Goal: Task Accomplishment & Management: Use online tool/utility

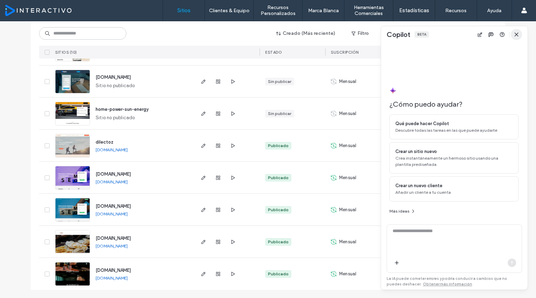
click at [513, 33] on span "button" at bounding box center [516, 34] width 11 height 11
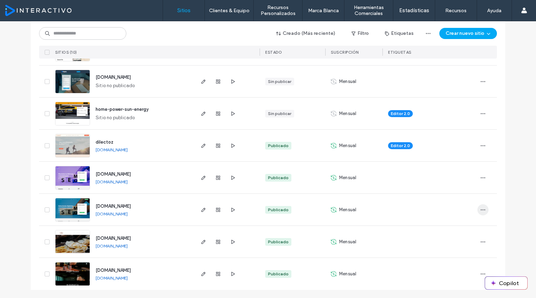
click at [481, 209] on icon "button" at bounding box center [483, 210] width 6 height 6
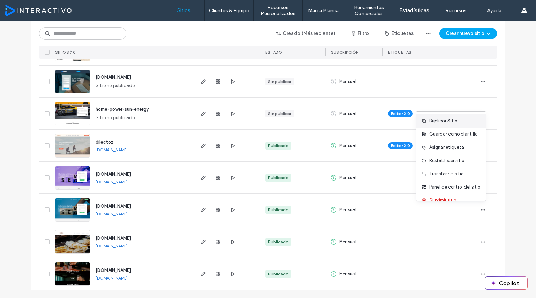
click at [440, 118] on span "Duplicar Sitio" at bounding box center [443, 121] width 28 height 7
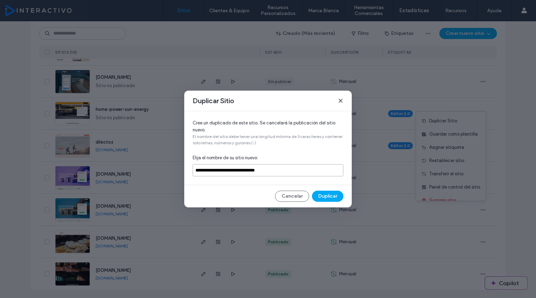
click at [251, 172] on input "**********" at bounding box center [268, 170] width 151 height 12
type input "**********"
click at [326, 196] on button "Duplicar" at bounding box center [327, 196] width 31 height 11
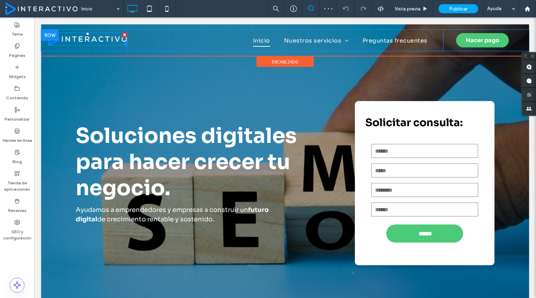
click at [86, 40] on img at bounding box center [87, 38] width 79 height 13
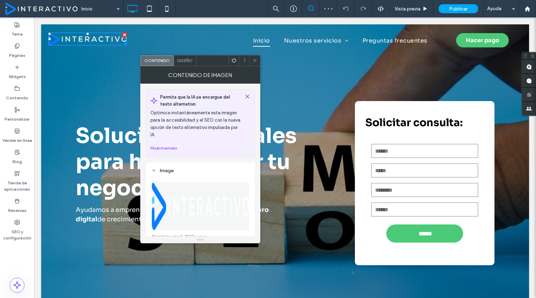
click at [194, 189] on img at bounding box center [200, 206] width 98 height 48
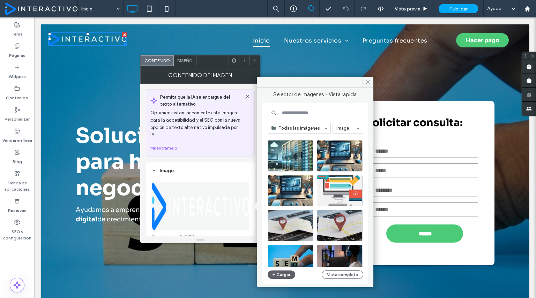
scroll to position [250, 0]
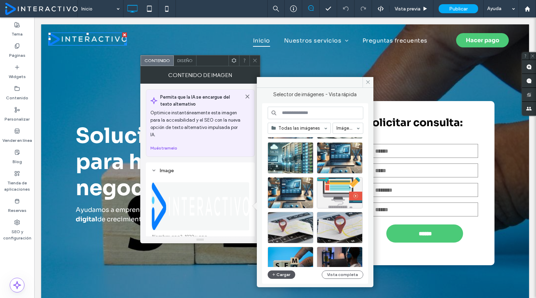
click at [279, 277] on button "Cargar" at bounding box center [282, 275] width 28 height 8
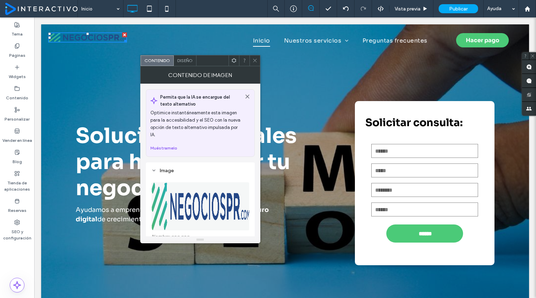
click at [255, 62] on icon at bounding box center [254, 60] width 5 height 5
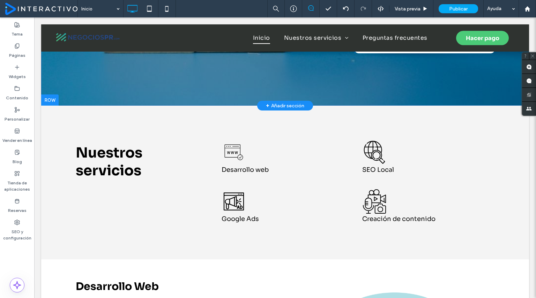
scroll to position [0, 0]
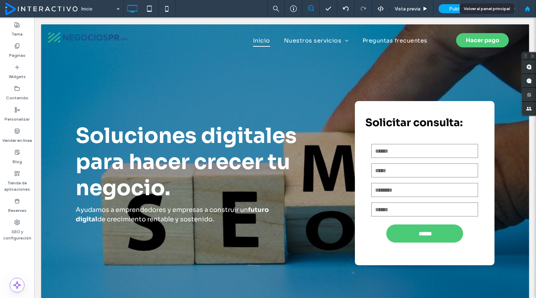
click at [525, 8] on use at bounding box center [526, 8] width 5 height 5
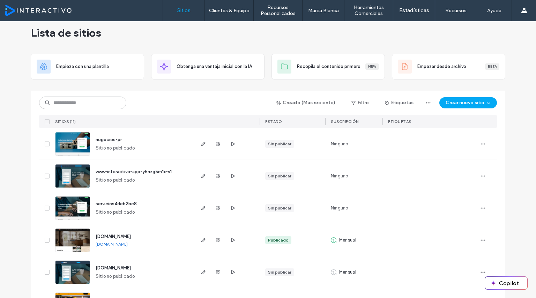
scroll to position [10, 0]
click at [201, 142] on use "button" at bounding box center [203, 144] width 4 height 4
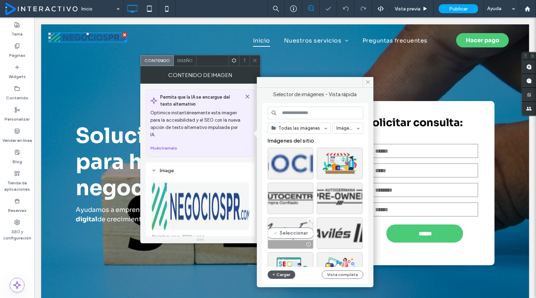
click at [279, 273] on button "Cargar" at bounding box center [282, 275] width 28 height 8
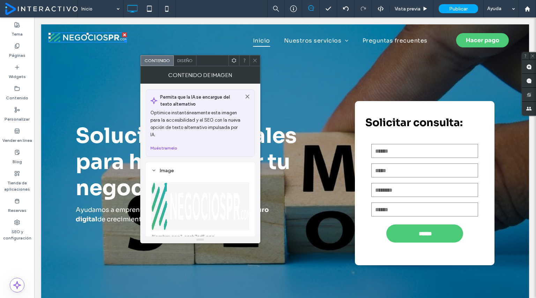
click at [253, 64] on span at bounding box center [254, 60] width 5 height 10
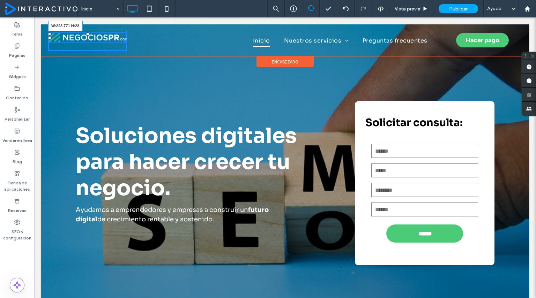
drag, startPoint x: 123, startPoint y: 39, endPoint x: 158, endPoint y: 61, distance: 41.0
click at [124, 44] on div "W:223.771 H:28 Click To Paste" at bounding box center [87, 40] width 79 height 21
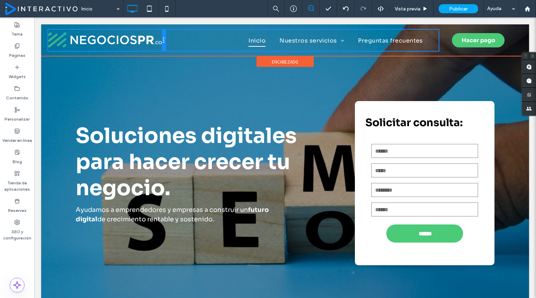
drag, startPoint x: 125, startPoint y: 38, endPoint x: 150, endPoint y: 37, distance: 25.5
click at [150, 37] on div "Click To Paste" at bounding box center [106, 40] width 117 height 21
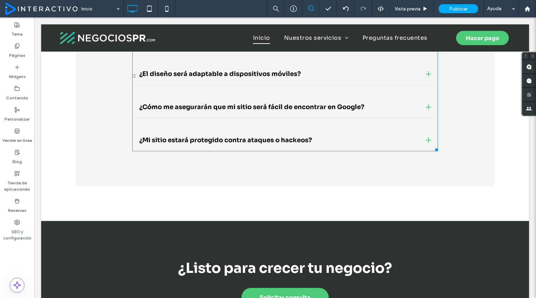
scroll to position [1492, 0]
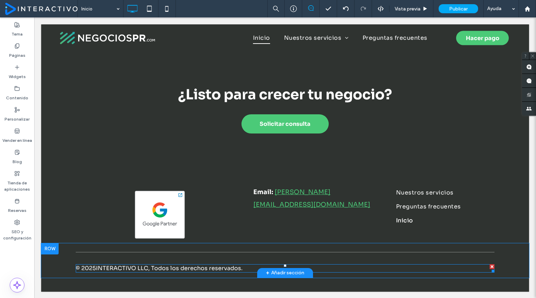
click at [129, 266] on span at bounding box center [285, 268] width 419 height 8
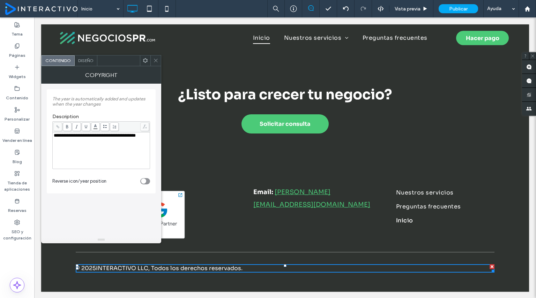
click at [92, 136] on span "**********" at bounding box center [95, 135] width 82 height 5
click at [153, 64] on span at bounding box center [155, 60] width 5 height 10
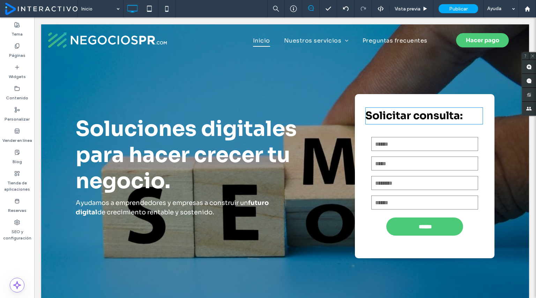
scroll to position [0, 0]
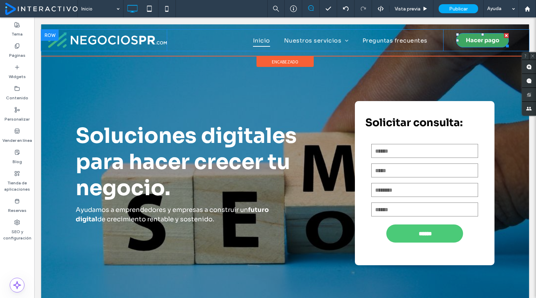
click at [477, 39] on span "Hacer pago" at bounding box center [482, 40] width 33 height 14
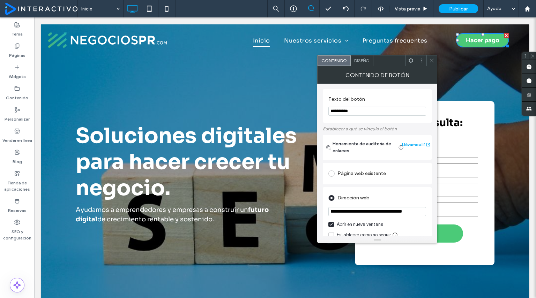
click at [355, 108] on input "**********" at bounding box center [377, 111] width 98 height 9
type input "******"
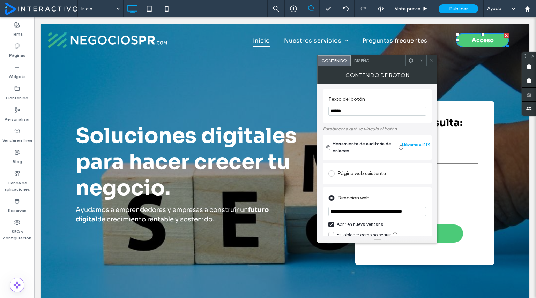
click at [355, 211] on input "**********" at bounding box center [377, 211] width 98 height 9
type input "*"
click at [432, 63] on span at bounding box center [431, 60] width 5 height 10
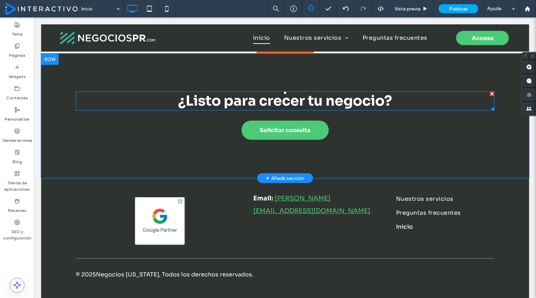
scroll to position [1492, 0]
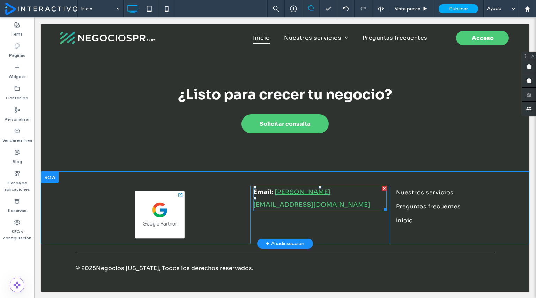
click at [313, 191] on link "luis@interactivopr.com" at bounding box center [311, 198] width 117 height 20
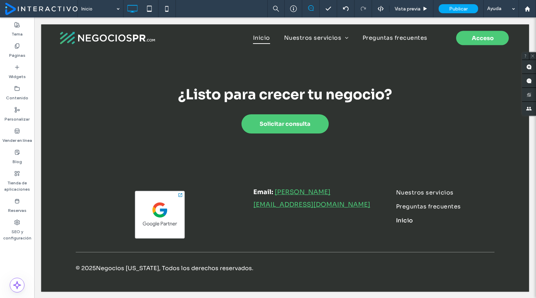
type input "****"
type input "**"
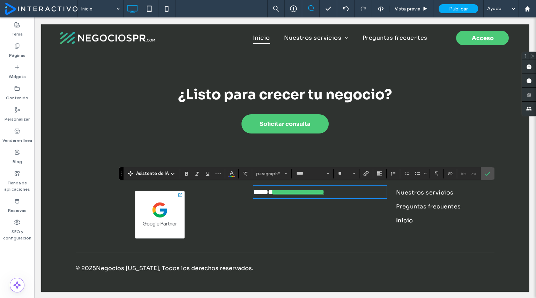
click at [313, 191] on link "**********" at bounding box center [298, 192] width 51 height 6
click at [347, 191] on p "**********" at bounding box center [319, 192] width 133 height 13
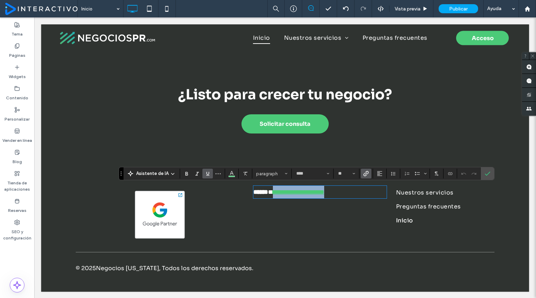
drag, startPoint x: 352, startPoint y: 192, endPoint x: 271, endPoint y: 193, distance: 80.9
click at [271, 193] on p "**********" at bounding box center [319, 192] width 133 height 13
click at [364, 175] on icon "Enlace" at bounding box center [366, 174] width 6 height 6
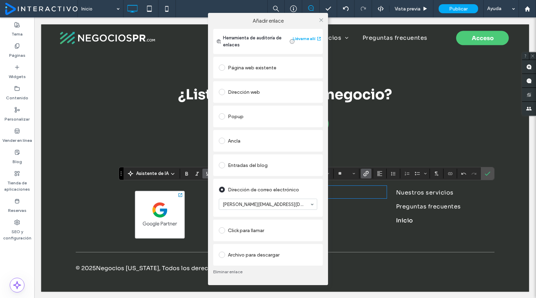
click at [329, 192] on div "Añadir enlace Herramienta de auditoría de enlaces Llévame allí Página web exist…" at bounding box center [268, 149] width 536 height 298
click at [350, 192] on div "Añadir enlace Herramienta de auditoría de enlaces Llévame allí Página web exist…" at bounding box center [268, 149] width 536 height 298
click at [324, 18] on div at bounding box center [321, 20] width 10 height 10
click at [323, 21] on icon at bounding box center [321, 19] width 5 height 5
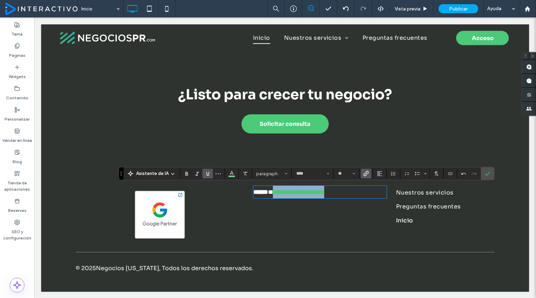
click at [347, 194] on p "**********" at bounding box center [319, 192] width 133 height 13
click at [280, 194] on link "****" at bounding box center [276, 192] width 7 height 6
click at [345, 192] on p "**********" at bounding box center [319, 192] width 133 height 13
click at [363, 178] on span "Enlace" at bounding box center [364, 174] width 3 height 10
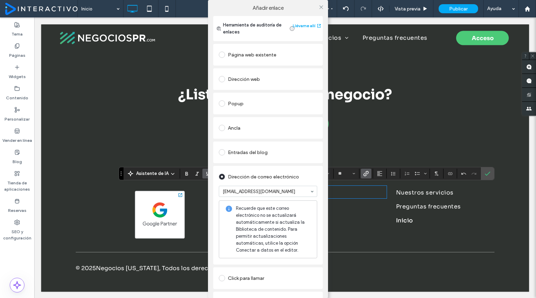
click at [437, 77] on div "Añadir enlace Herramienta de auditoría de enlaces Llévame allí Página web exist…" at bounding box center [268, 149] width 536 height 298
click at [410, 111] on div "Añadir enlace Herramienta de auditoría de enlaces Llévame allí Página web exist…" at bounding box center [268, 149] width 536 height 298
click at [317, 1] on div "Añadir enlace" at bounding box center [268, 8] width 120 height 16
click at [319, 3] on span at bounding box center [321, 7] width 5 height 10
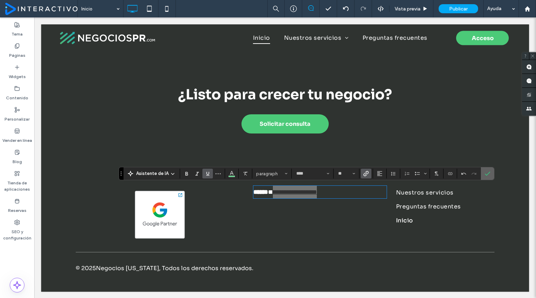
click at [485, 174] on icon "Confirmar" at bounding box center [488, 174] width 6 height 6
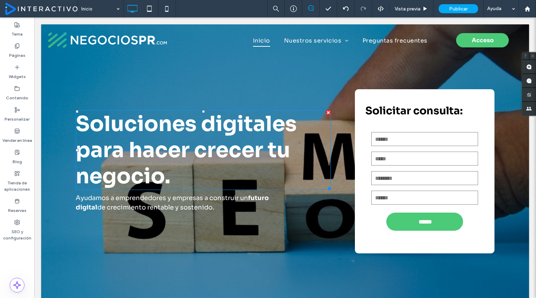
scroll to position [0, 0]
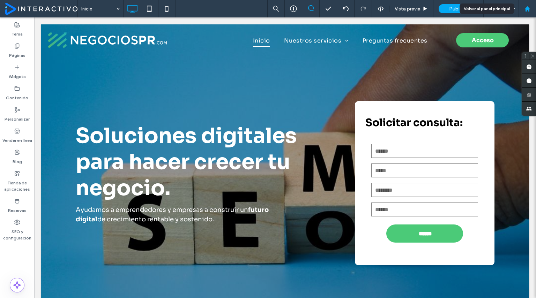
click at [524, 9] on icon at bounding box center [527, 9] width 6 height 6
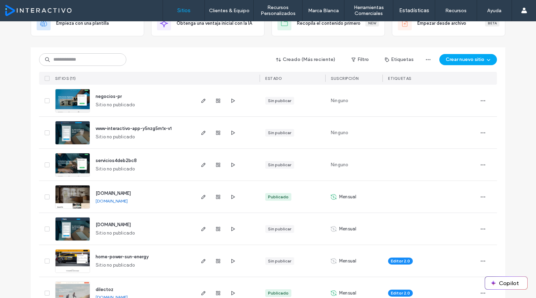
scroll to position [52, 0]
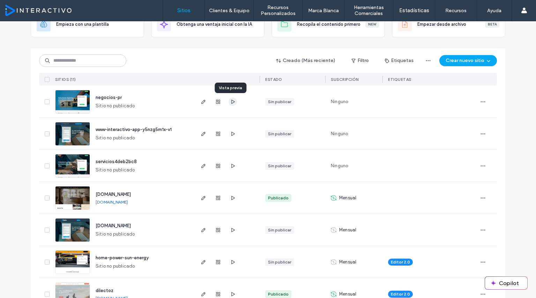
click at [233, 102] on span "button" at bounding box center [233, 102] width 8 height 8
click at [201, 103] on icon "button" at bounding box center [204, 102] width 6 height 6
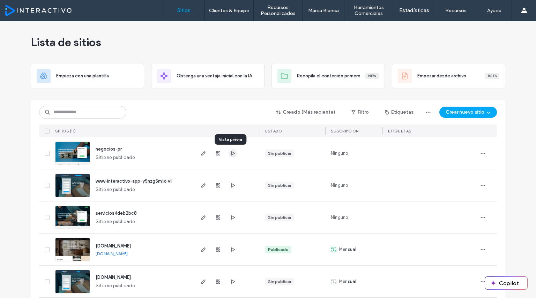
click at [231, 153] on icon "button" at bounding box center [233, 154] width 6 height 6
click at [188, 40] on div "Lista de sitios" at bounding box center [268, 42] width 474 height 42
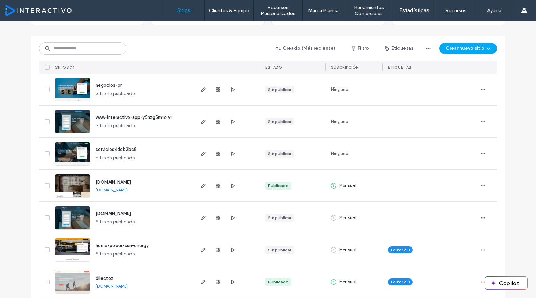
scroll to position [64, 0]
click at [230, 88] on icon "button" at bounding box center [233, 90] width 6 height 6
click at [231, 153] on icon "button" at bounding box center [233, 154] width 6 height 6
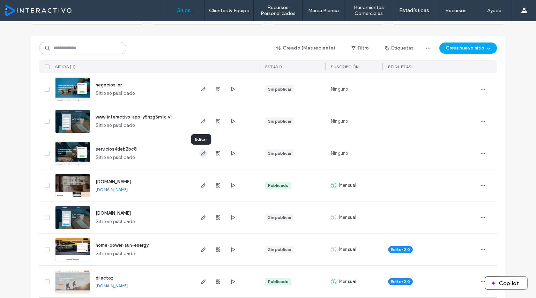
click at [201, 153] on icon "button" at bounding box center [204, 154] width 6 height 6
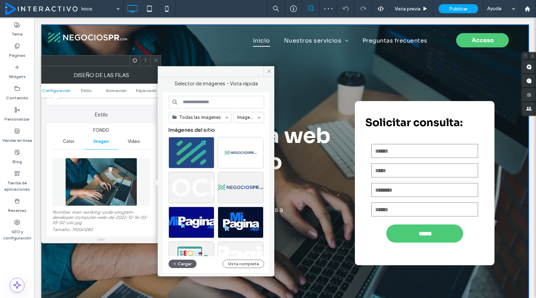
click at [115, 166] on img at bounding box center [101, 182] width 72 height 48
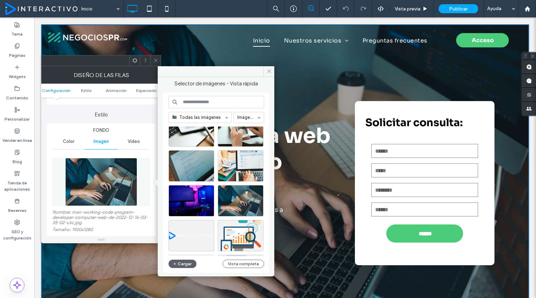
scroll to position [447, 0]
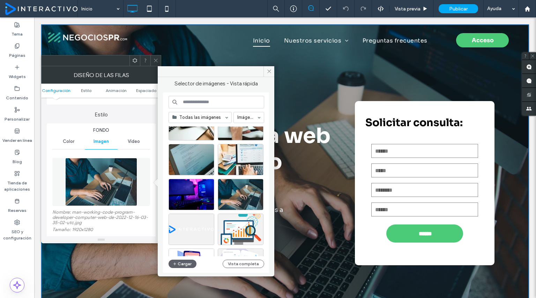
click at [184, 172] on div at bounding box center [218, 192] width 101 height 130
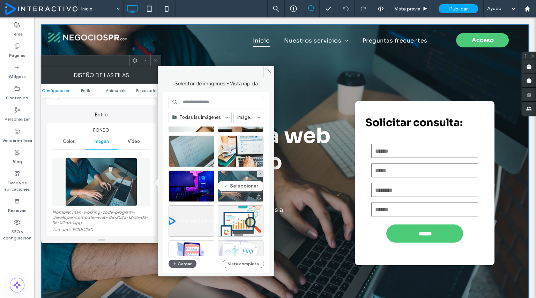
click at [243, 172] on div "Seleccionar" at bounding box center [241, 186] width 46 height 31
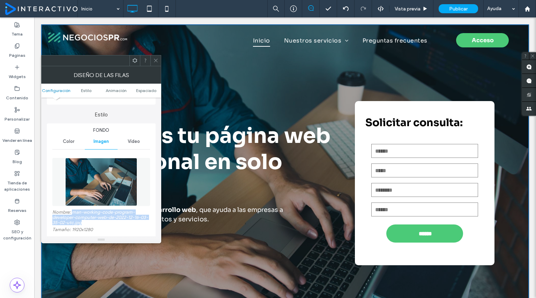
drag, startPoint x: 73, startPoint y: 212, endPoint x: 91, endPoint y: 222, distance: 20.6
click at [91, 222] on label "Nombre: man-working-code-program-developer-computer-web-de-2022-12-16-03-35-02-…" at bounding box center [101, 218] width 98 height 17
copy label "man-working-code-program-developer-computer-web-de-2022-12-16-03-35-02-utc.jpg"
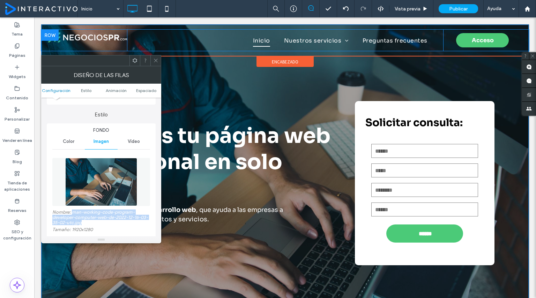
click at [227, 50] on div at bounding box center [285, 50] width 488 height 2
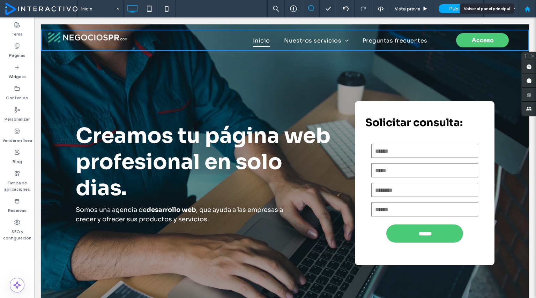
click at [527, 9] on use at bounding box center [526, 8] width 5 height 5
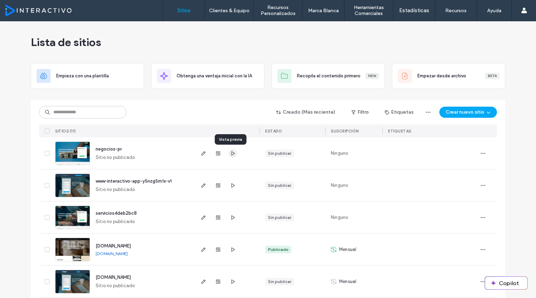
click at [230, 152] on icon "button" at bounding box center [233, 154] width 6 height 6
